Goal: Find specific page/section: Find specific page/section

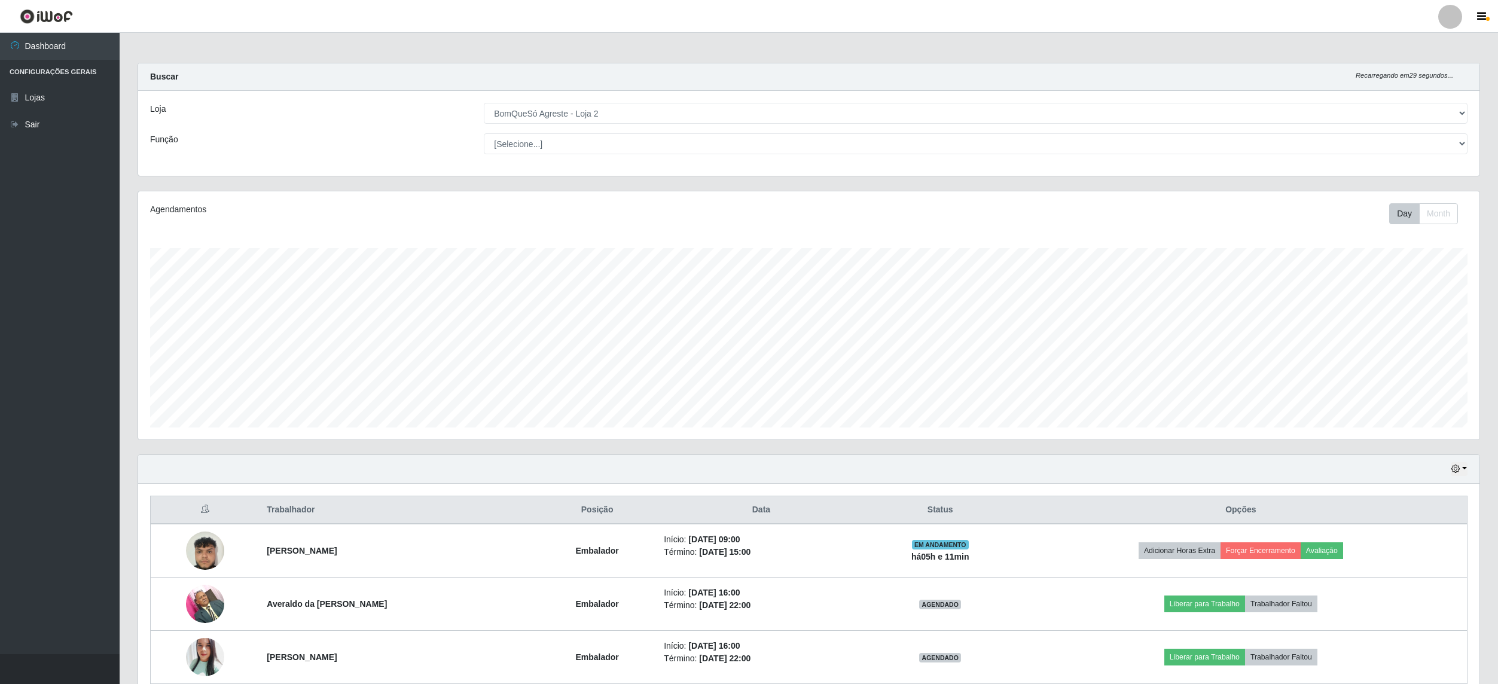
select select "214"
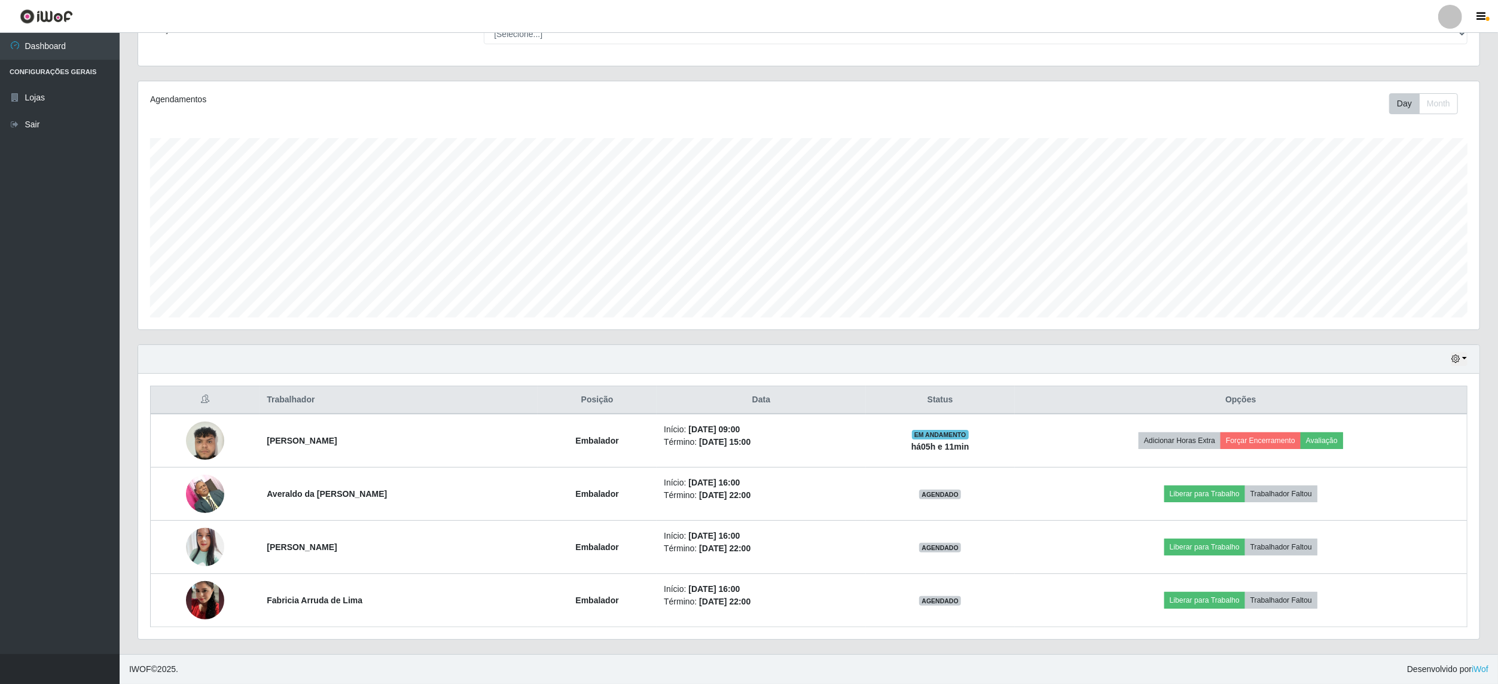
scroll to position [249, 1340]
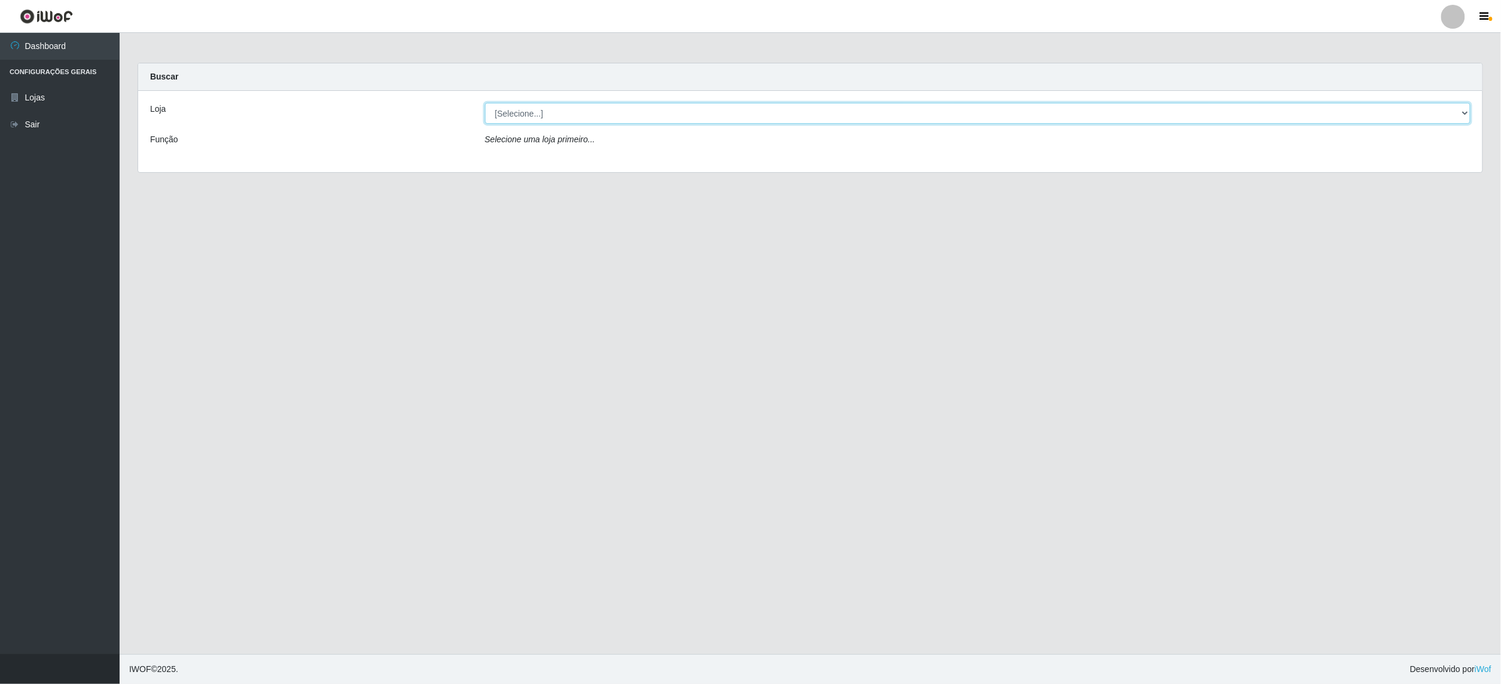
click at [570, 109] on select "[Selecione...] BomQueSó Agreste - Loja 2" at bounding box center [978, 113] width 986 height 21
select select "214"
click at [485, 103] on select "[Selecione...] BomQueSó Agreste - Loja 2" at bounding box center [978, 113] width 986 height 21
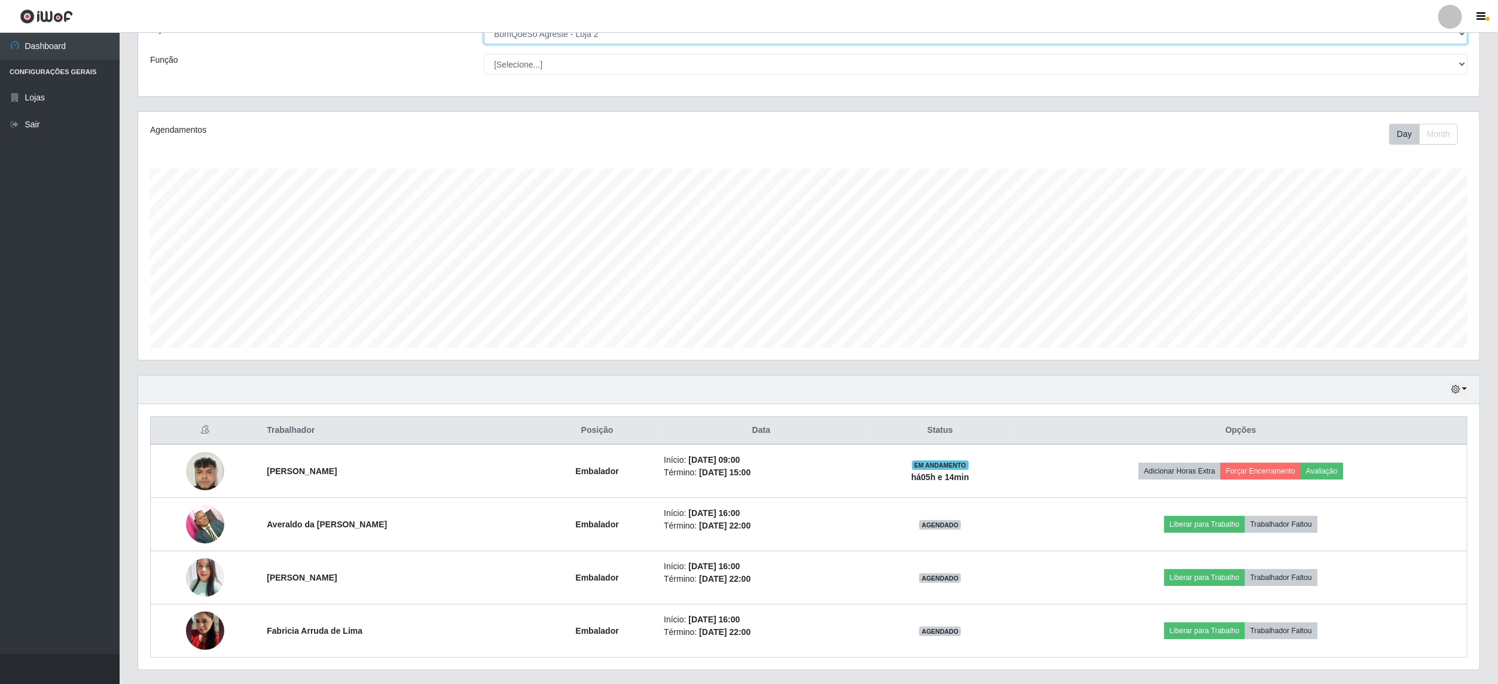
scroll to position [113, 0]
